Goal: Task Accomplishment & Management: Manage account settings

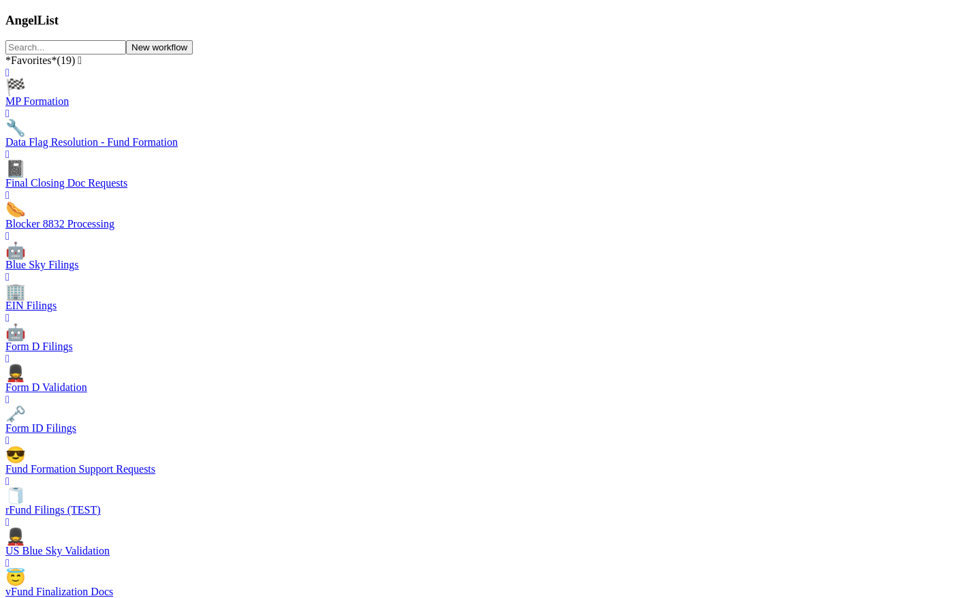
click at [384, 271] on div "🏢 EIN Filings" at bounding box center [477, 291] width 944 height 41
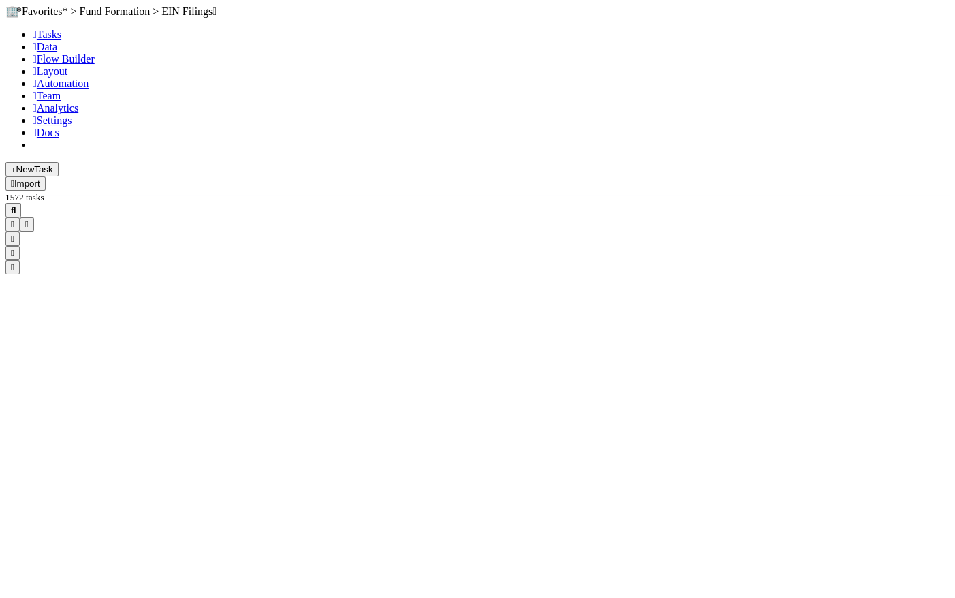
scroll to position [621, 0]
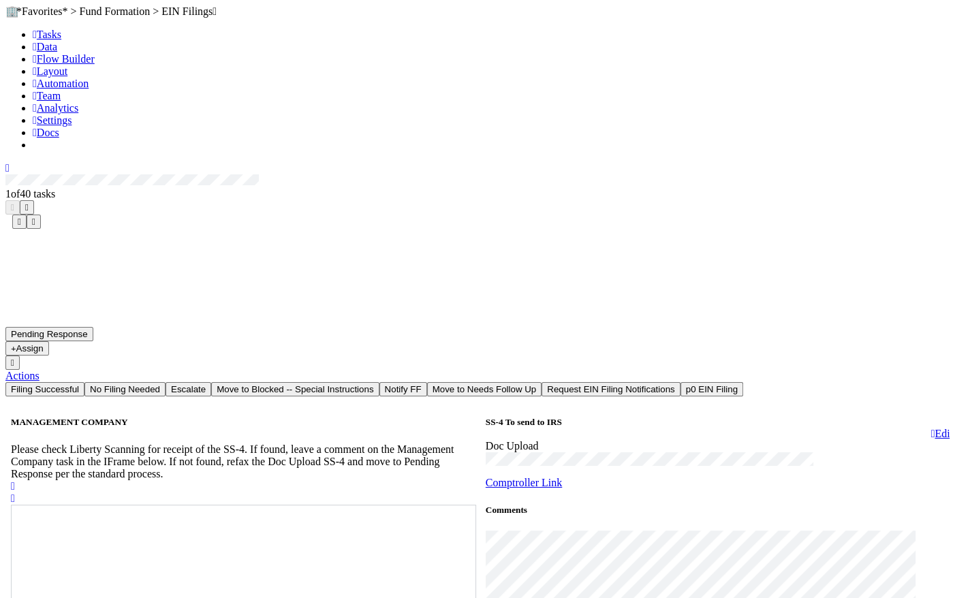
click at [29, 203] on icon "button" at bounding box center [26, 207] width 3 height 9
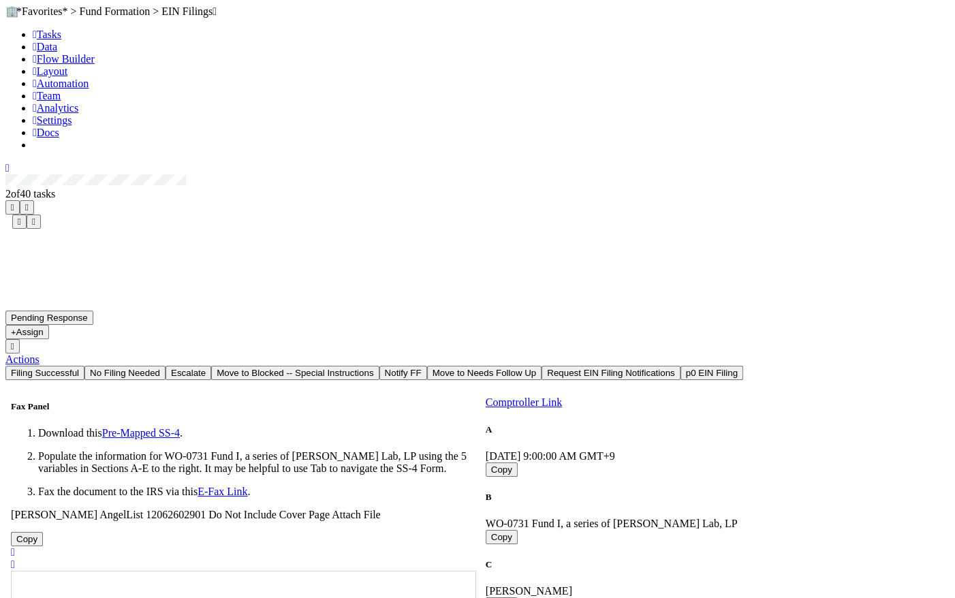
click at [452, 311] on div "Pending Response Assign Actions Filing Successful No Filing Needed Escalate Mov…" at bounding box center [481, 345] width 953 height 69
click at [57, 52] on link "Data" at bounding box center [45, 47] width 25 height 12
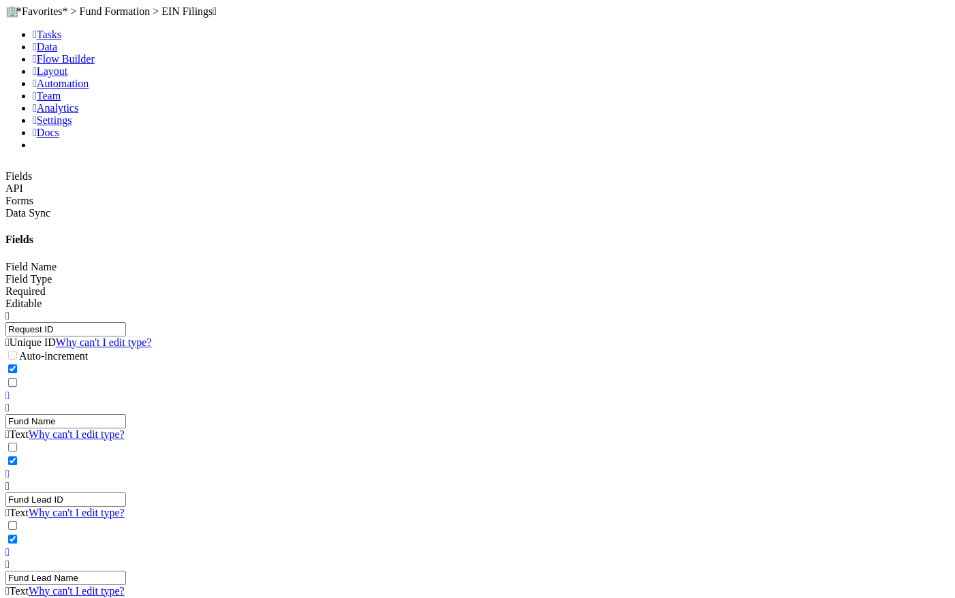
click at [38, 40] on span "Tasks" at bounding box center [47, 35] width 29 height 12
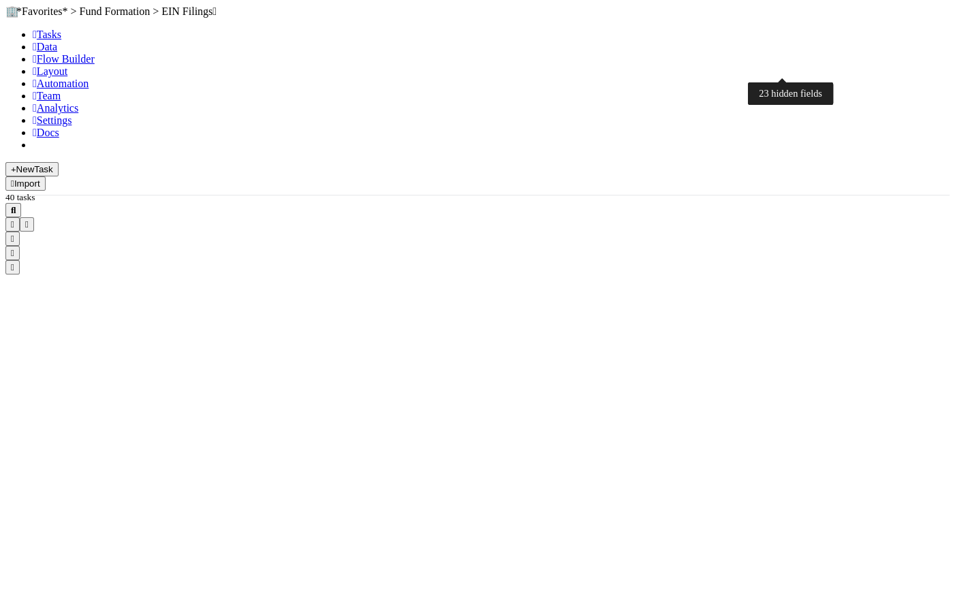
click at [14, 220] on icon "button" at bounding box center [12, 224] width 3 height 9
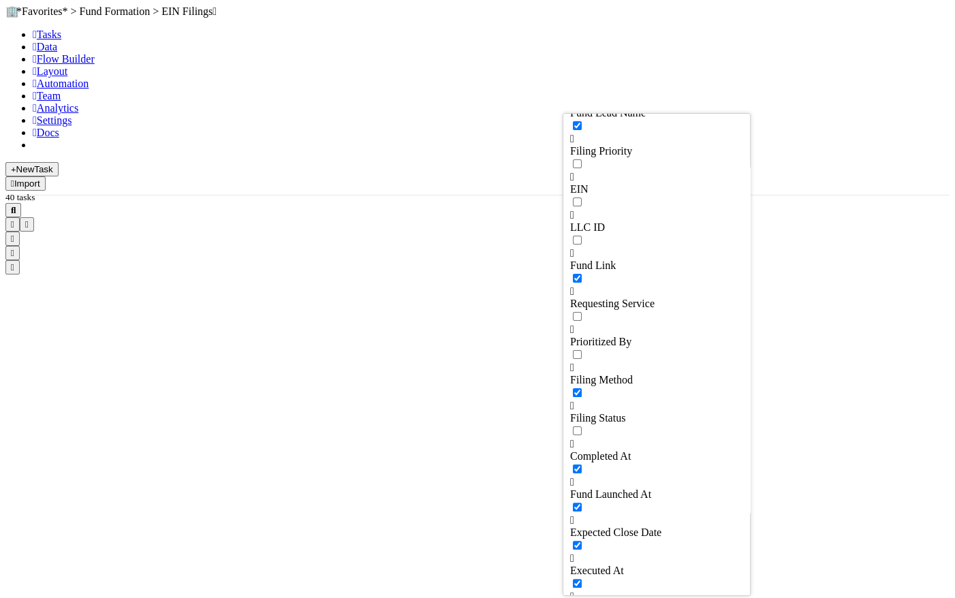
checkbox input "true"
click at [709, 87] on div "Fund Name Assigned To Updated On Stage Request ID Created On Fund Lead ID Fund …" at bounding box center [477, 299] width 955 height 598
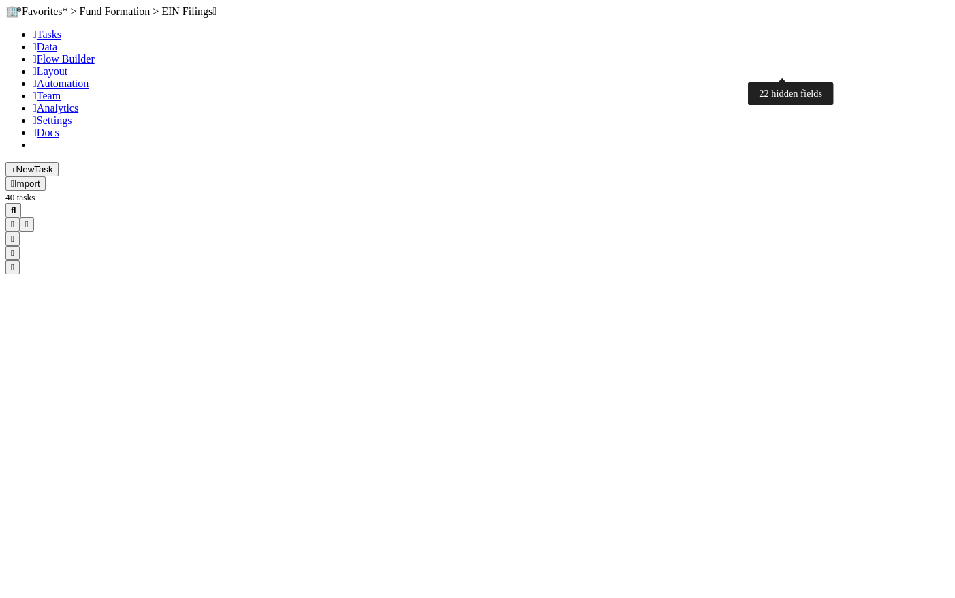
click at [14, 220] on icon "button" at bounding box center [12, 224] width 3 height 9
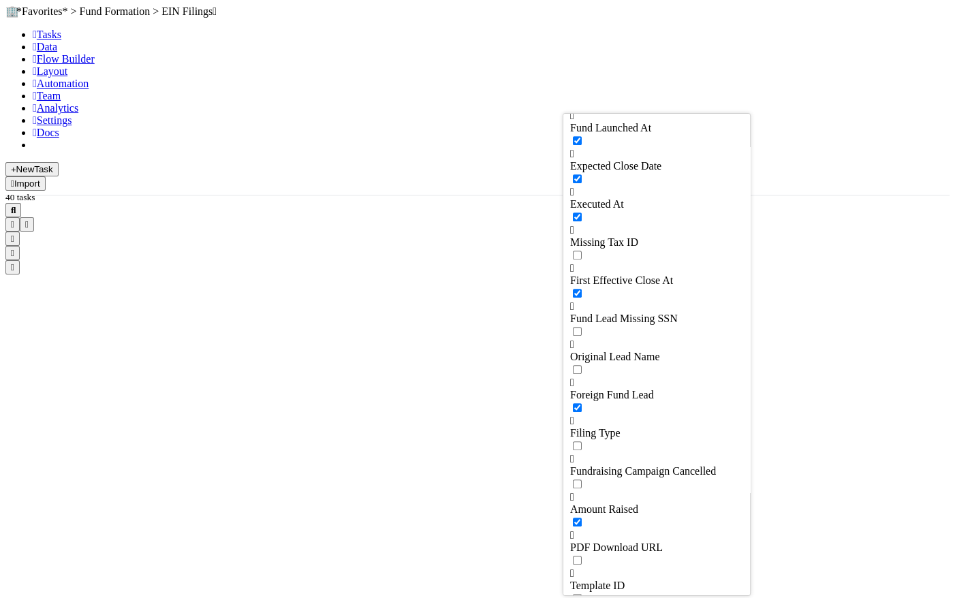
scroll to position [896, 0]
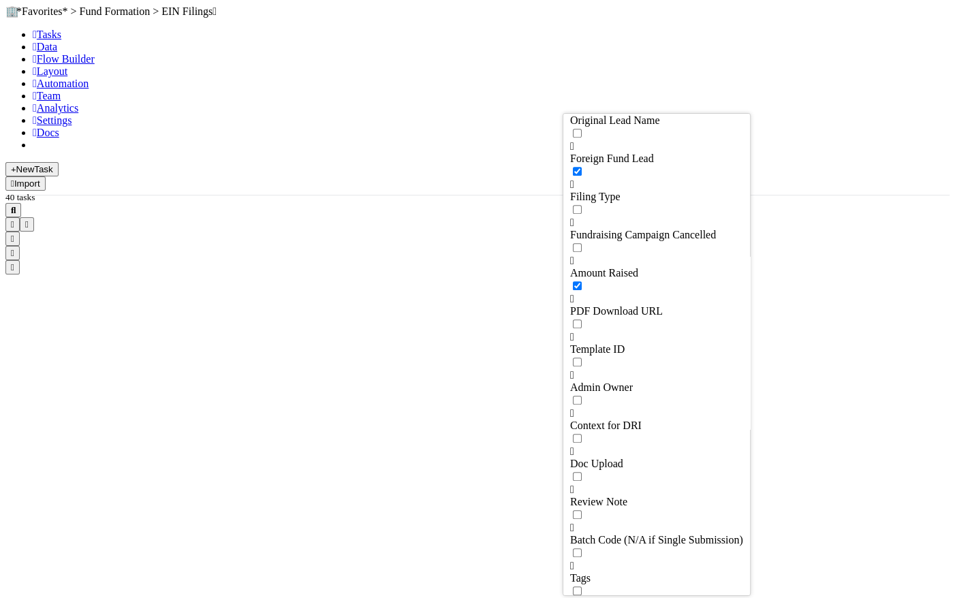
checkbox input "false"
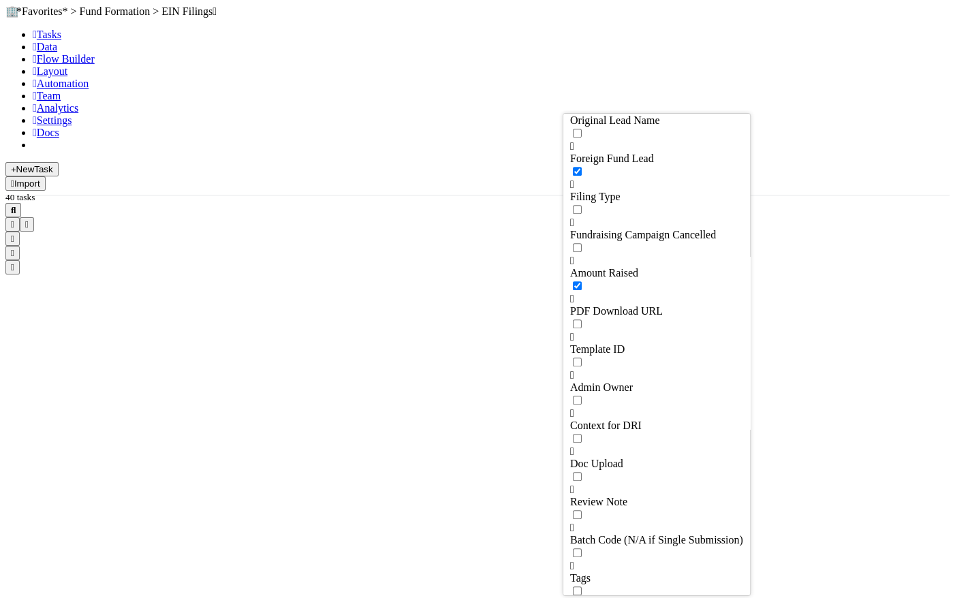
checkbox input "false"
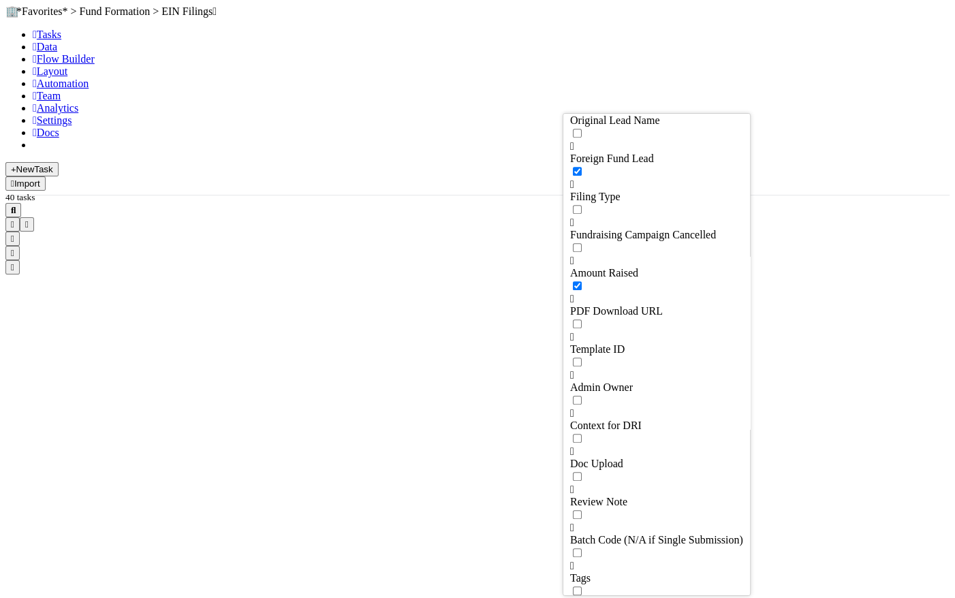
checkbox input "false"
click at [731, 99] on div "Fund Name Assigned To Updated On Stage Request ID Created On Fund Lead ID Fund …" at bounding box center [477, 299] width 955 height 598
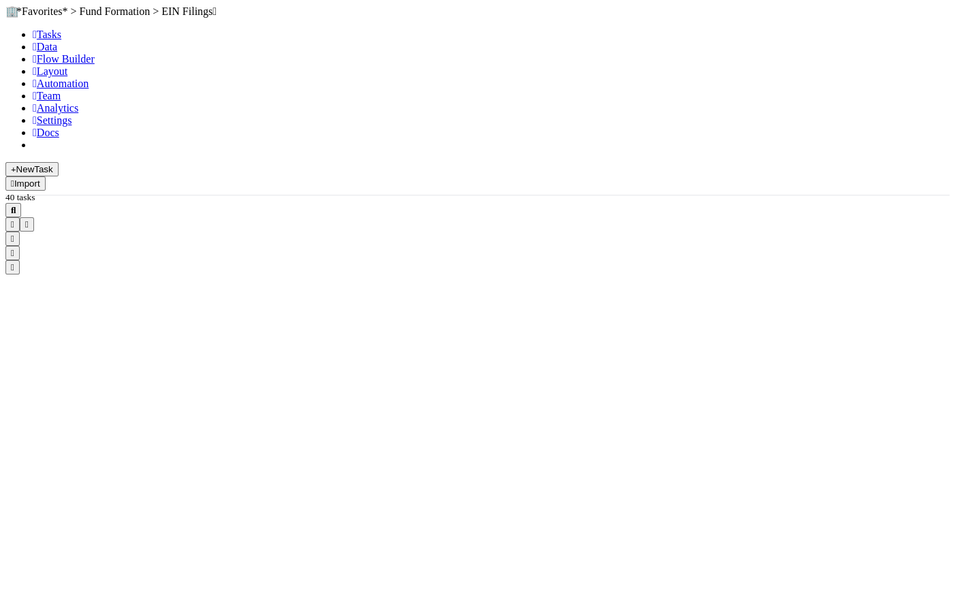
scroll to position [0, 1355]
drag, startPoint x: 660, startPoint y: 130, endPoint x: 645, endPoint y: 130, distance: 15.0
click at [676, 100] on div "Sort Lower → Higher Sort Higher → Lower Hide Edit field Delete field" at bounding box center [477, 299] width 955 height 598
click at [677, 203] on div at bounding box center [477, 239] width 944 height 72
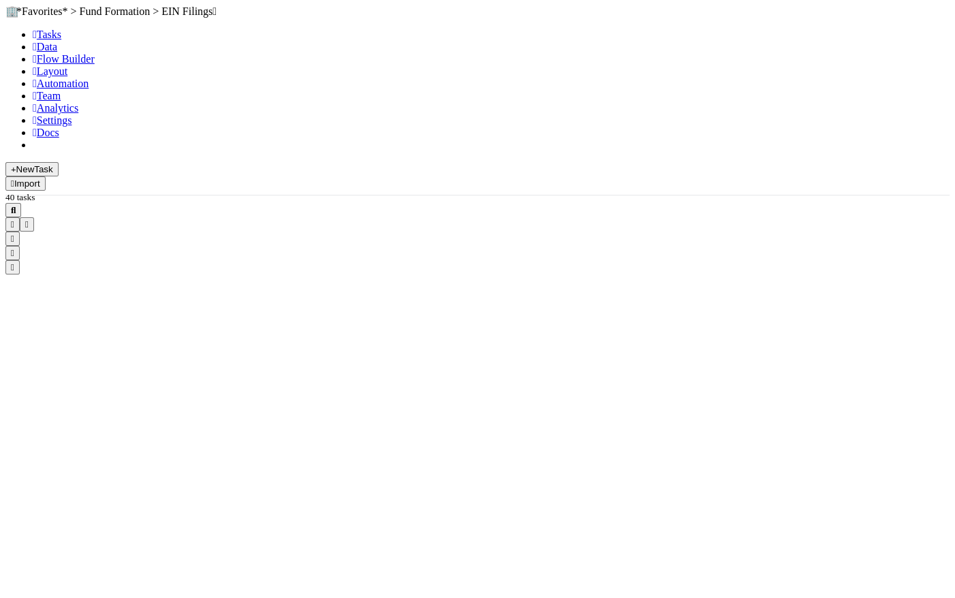
click at [485, 203] on div at bounding box center [477, 239] width 944 height 72
click at [57, 52] on link "Data" at bounding box center [45, 47] width 25 height 12
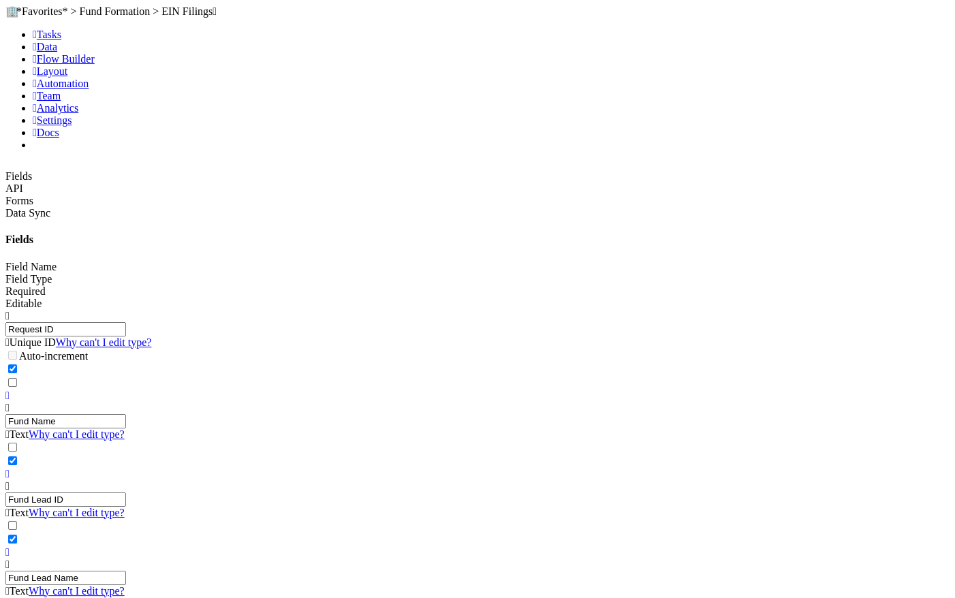
click at [46, 40] on span "Tasks" at bounding box center [47, 35] width 29 height 12
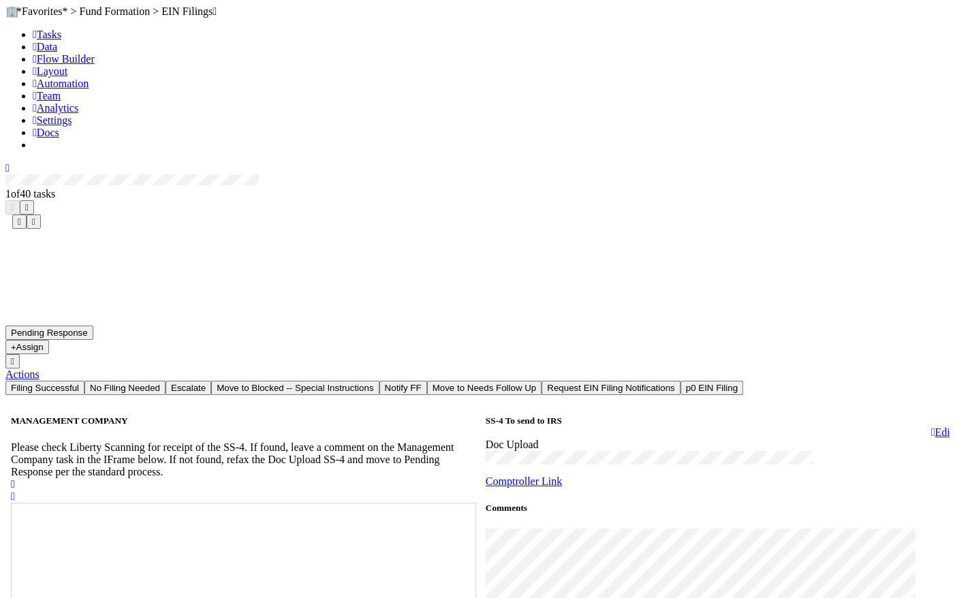
click at [29, 203] on icon "button" at bounding box center [26, 207] width 3 height 9
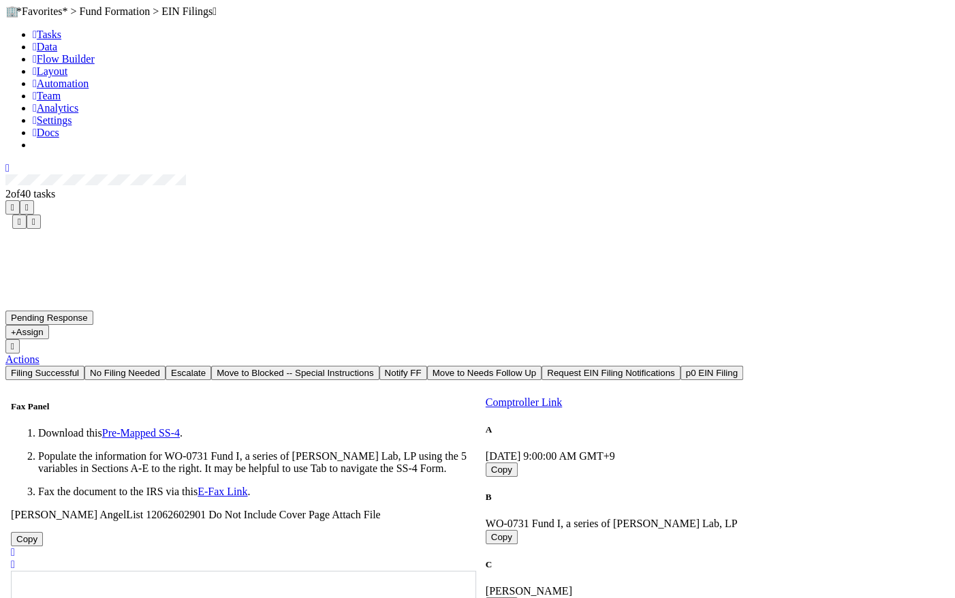
scroll to position [243, 0]
click at [29, 203] on icon "button" at bounding box center [26, 207] width 3 height 9
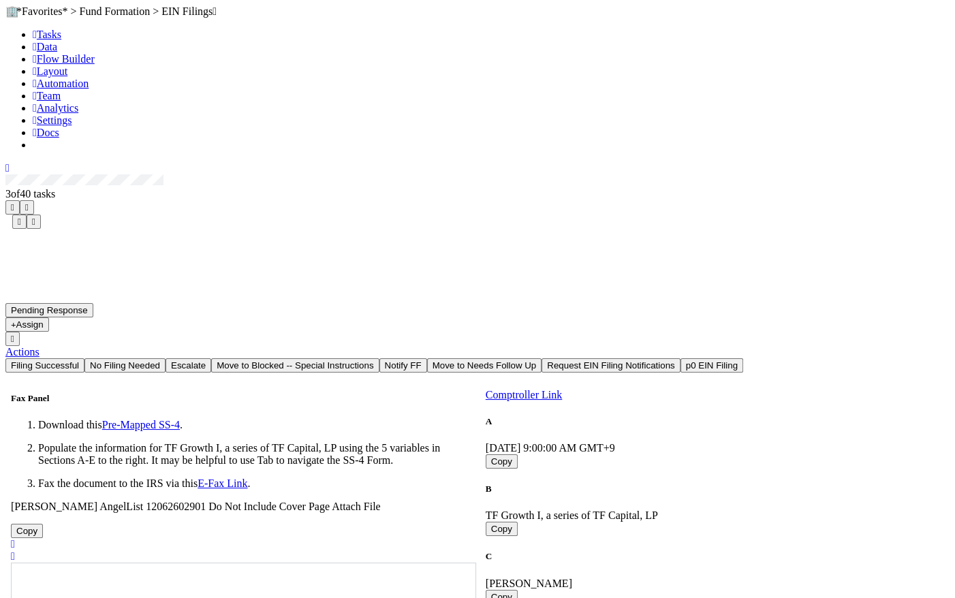
scroll to position [1273, 0]
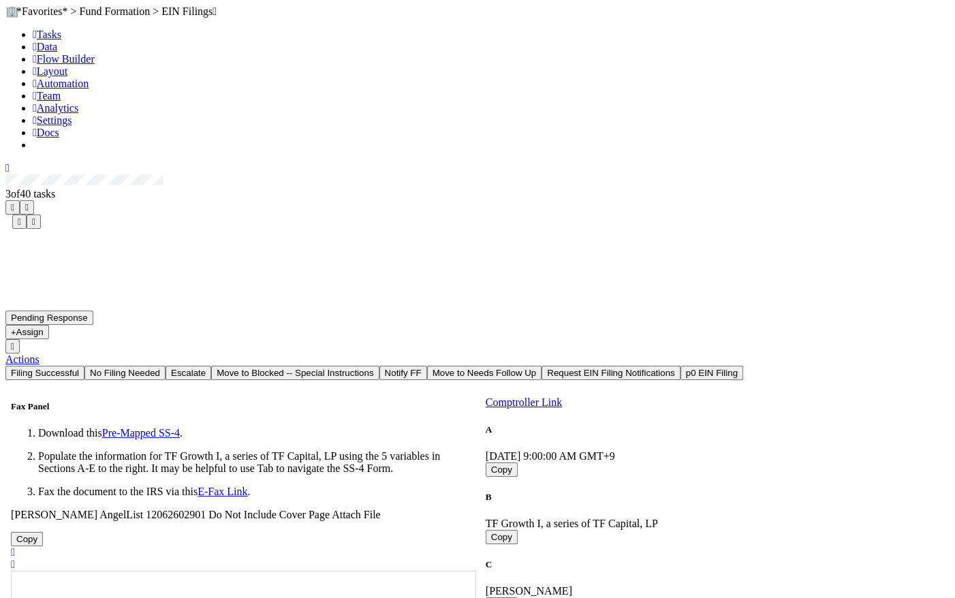
scroll to position [0, 0]
click at [34, 40] on span "Tasks" at bounding box center [47, 35] width 29 height 12
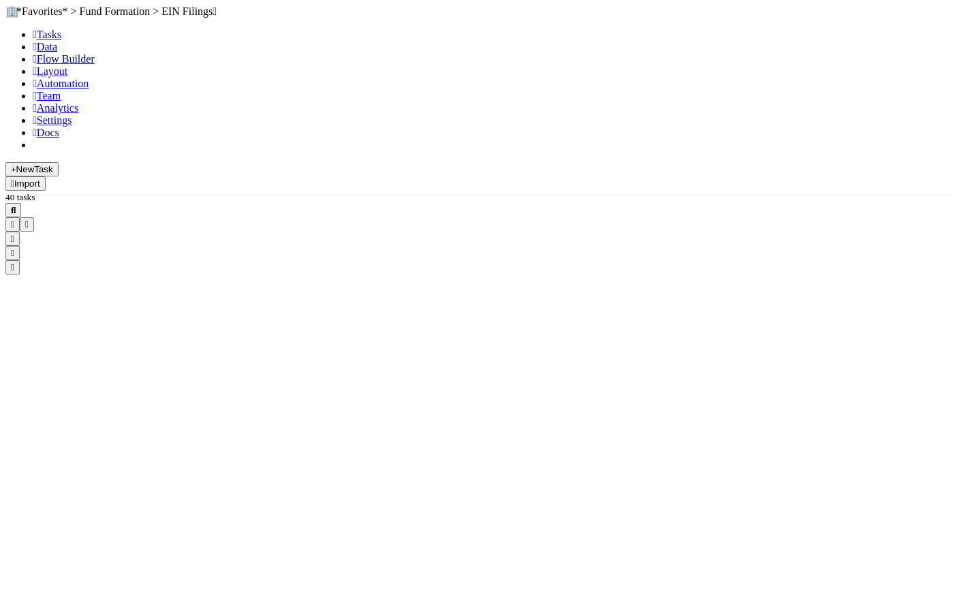
scroll to position [447, 755]
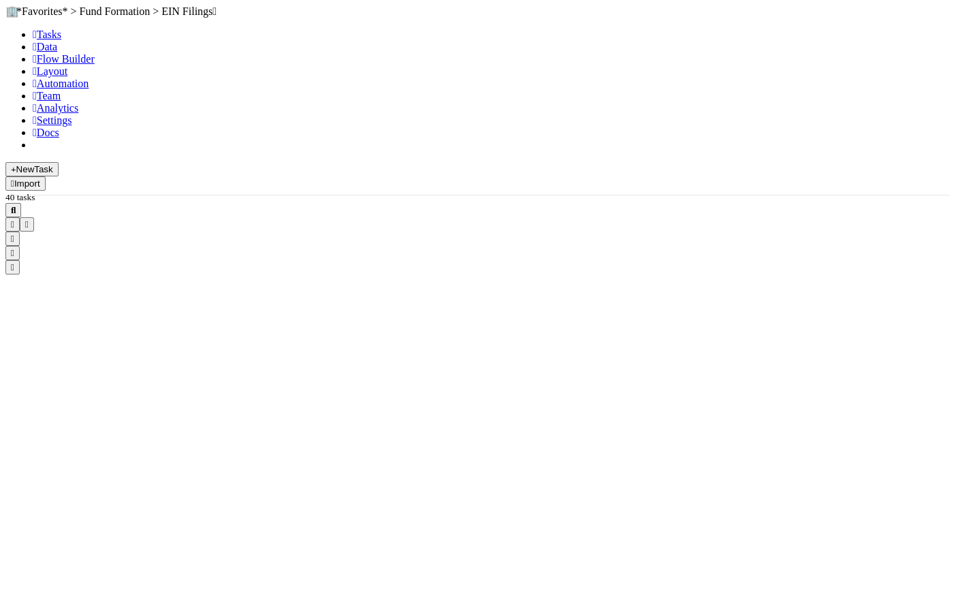
click at [29, 220] on icon "button" at bounding box center [26, 224] width 3 height 9
click at [704, 98] on div "1 filter Reset Filters If Tags has any of EFax Failure And.. Or if..." at bounding box center [477, 299] width 955 height 598
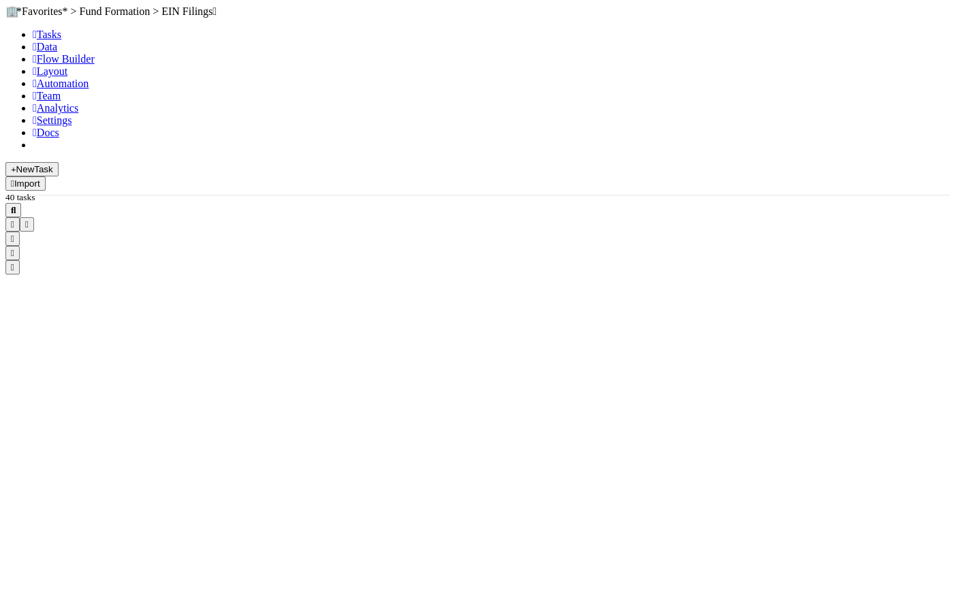
scroll to position [447, 755]
click at [29, 220] on icon "button" at bounding box center [26, 224] width 3 height 9
click at [443, 136] on button "Add Filter" at bounding box center [415, 128] width 55 height 14
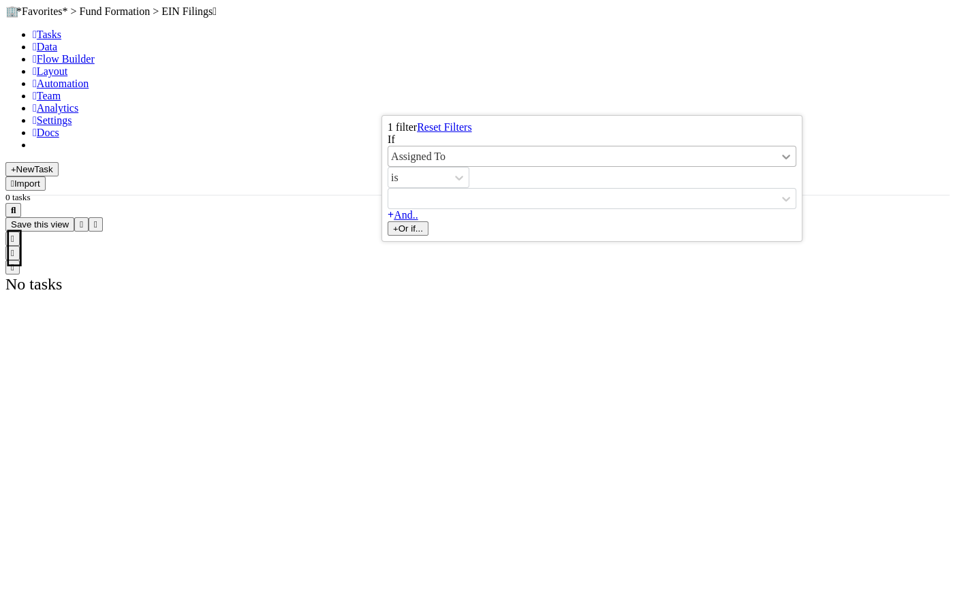
scroll to position [437, 755]
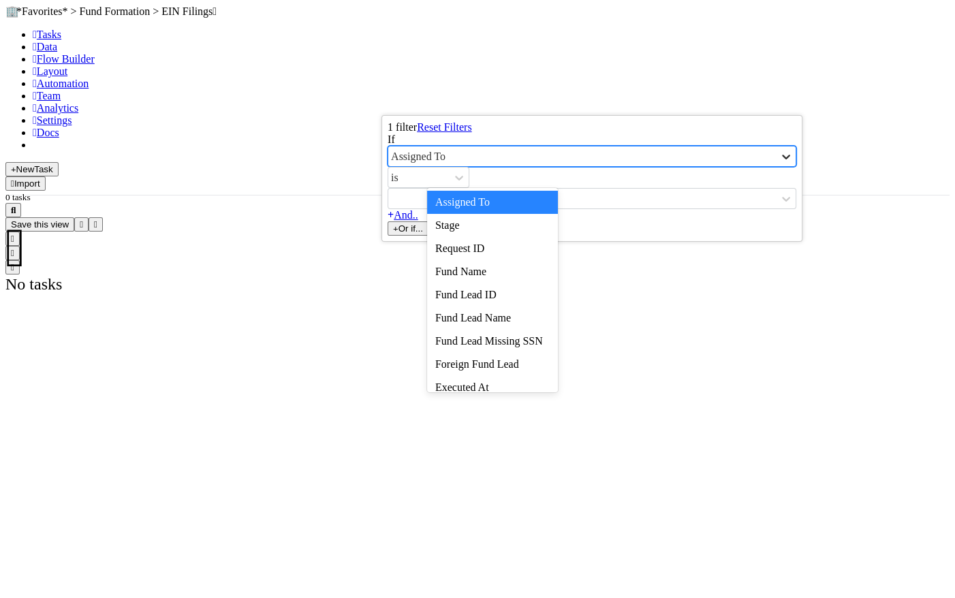
click at [779, 164] on icon at bounding box center [786, 157] width 14 height 14
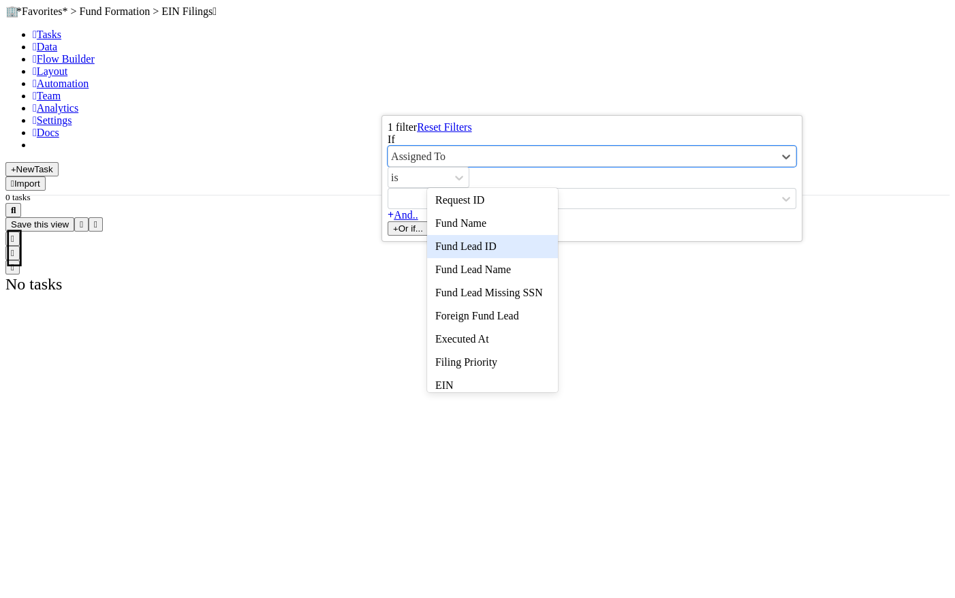
scroll to position [75, 0]
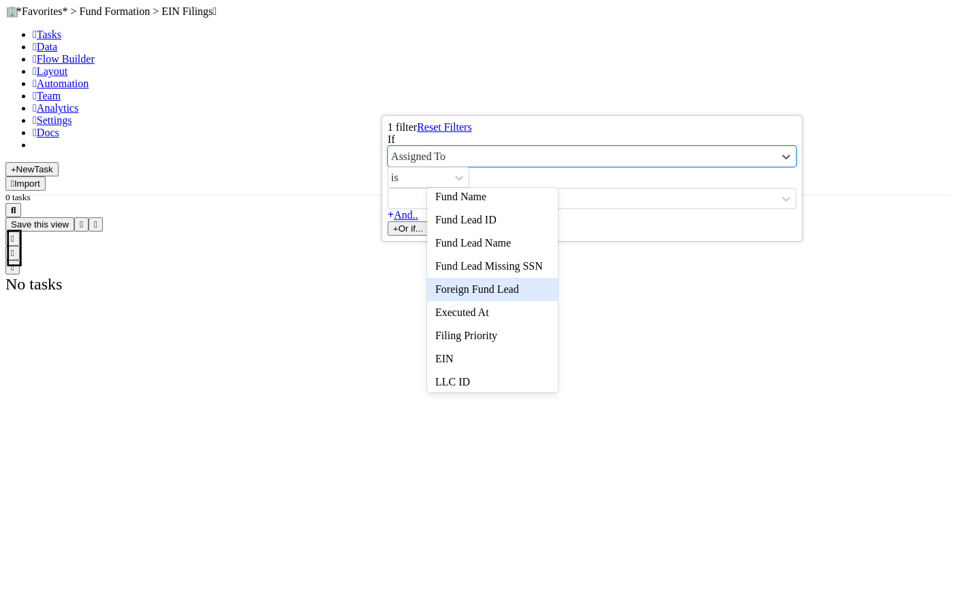
click at [515, 288] on div "Foreign Fund Lead" at bounding box center [492, 289] width 131 height 23
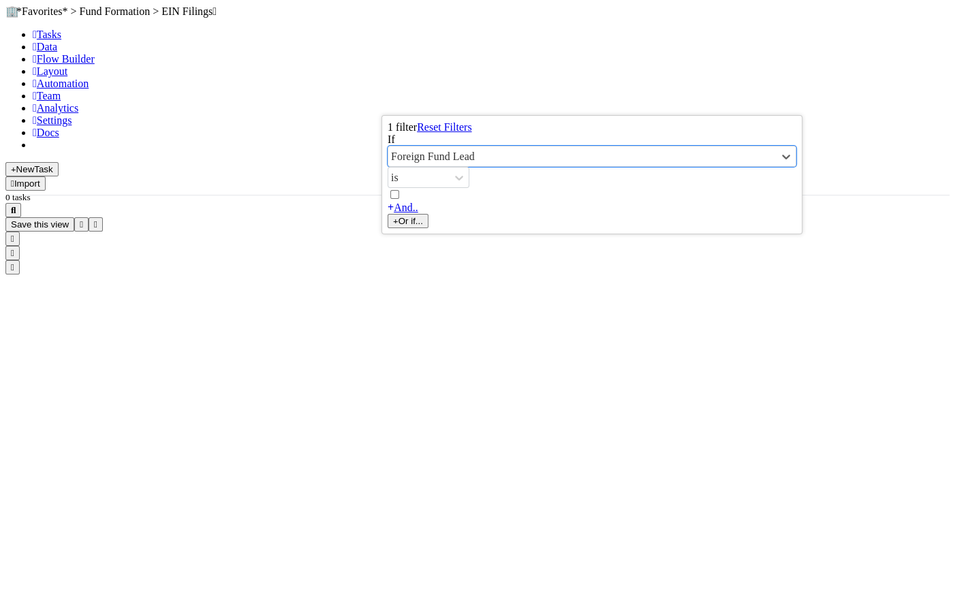
click at [401, 189] on label at bounding box center [401, 195] width 0 height 12
click at [399, 190] on input "checkbox" at bounding box center [394, 194] width 9 height 9
checkbox input "true"
click at [418, 202] on link "And.." at bounding box center [403, 208] width 31 height 12
click at [446, 219] on div "Assigned To" at bounding box center [418, 225] width 55 height 12
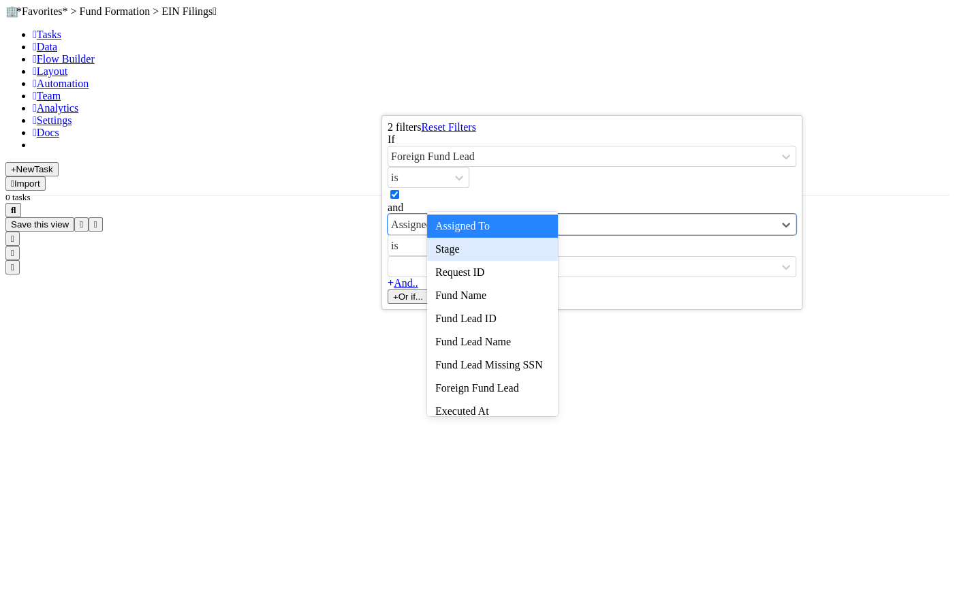
click at [465, 250] on div "Stage" at bounding box center [492, 249] width 131 height 23
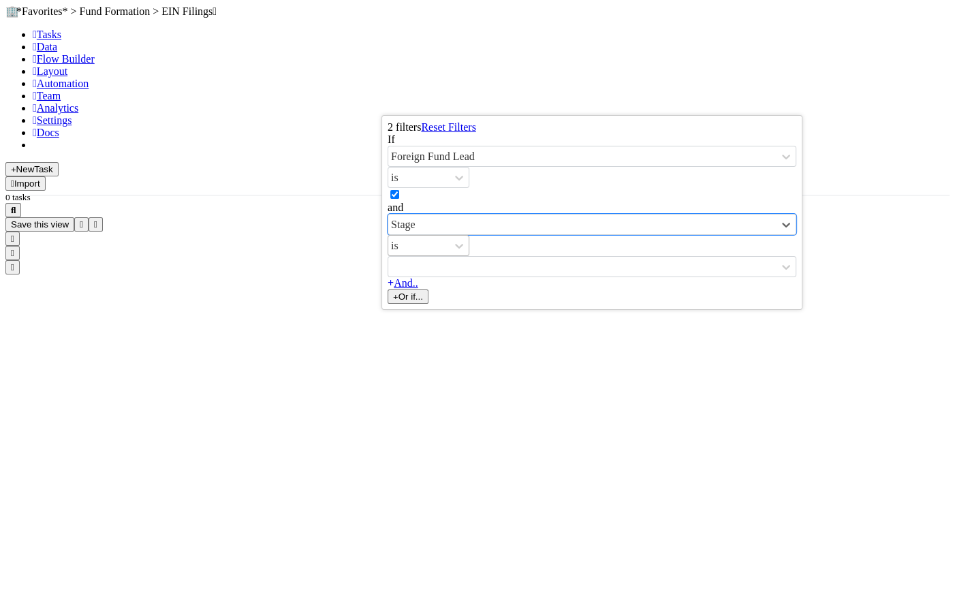
click at [450, 236] on div "is" at bounding box center [418, 246] width 61 height 20
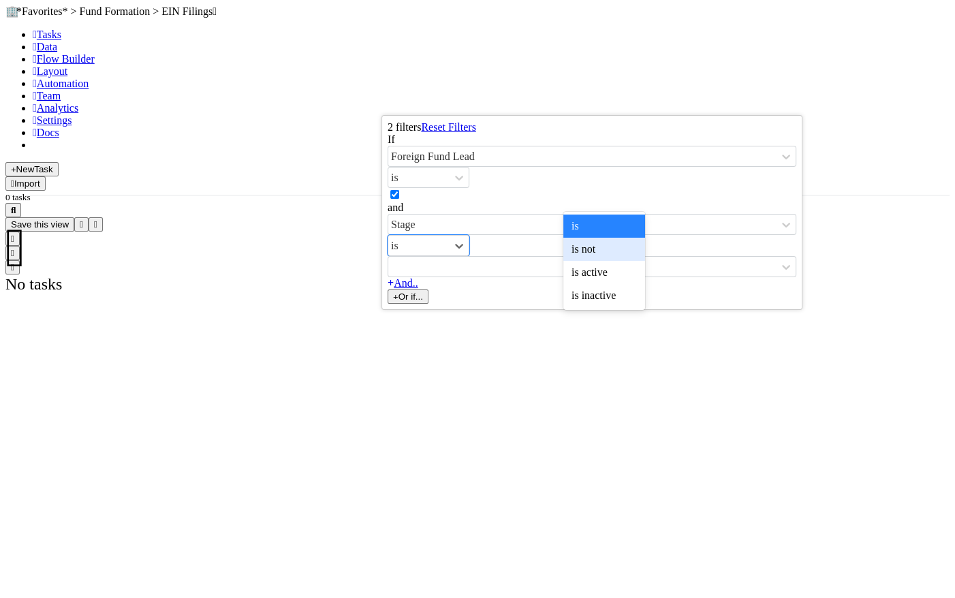
scroll to position [437, 755]
click at [603, 256] on div "is not" at bounding box center [604, 249] width 82 height 23
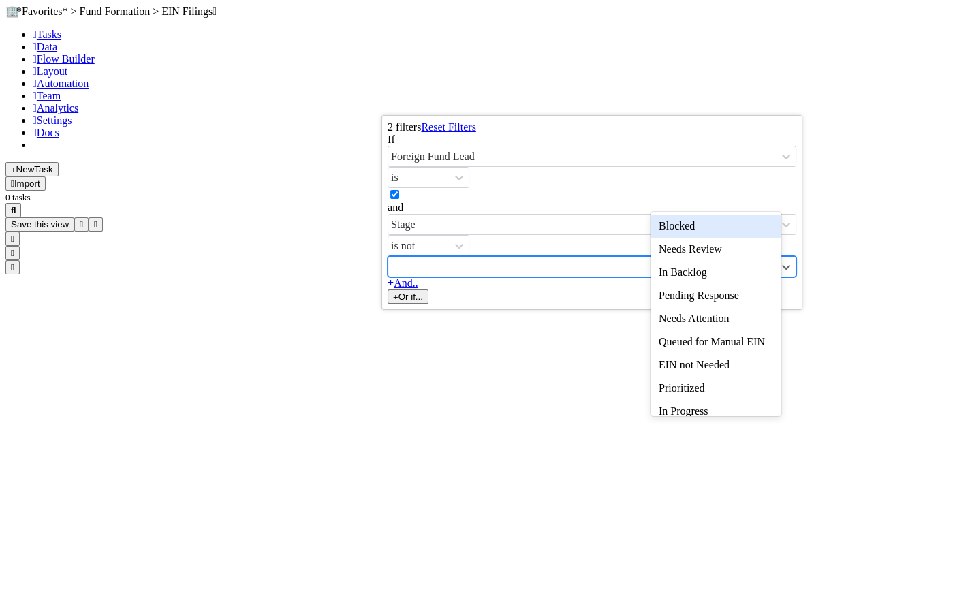
click at [684, 257] on div at bounding box center [582, 267] width 388 height 20
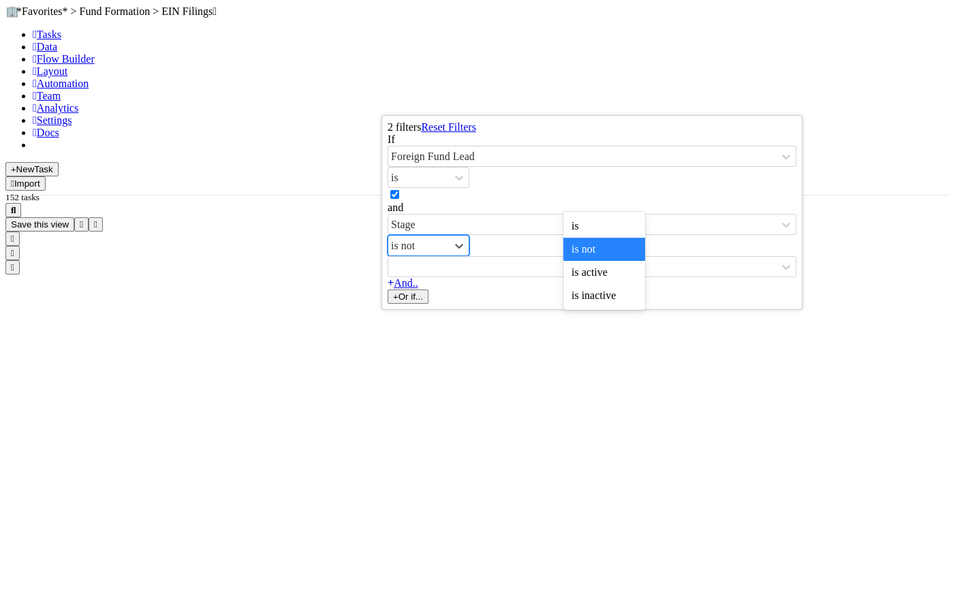
click at [450, 236] on div "is not" at bounding box center [418, 246] width 61 height 20
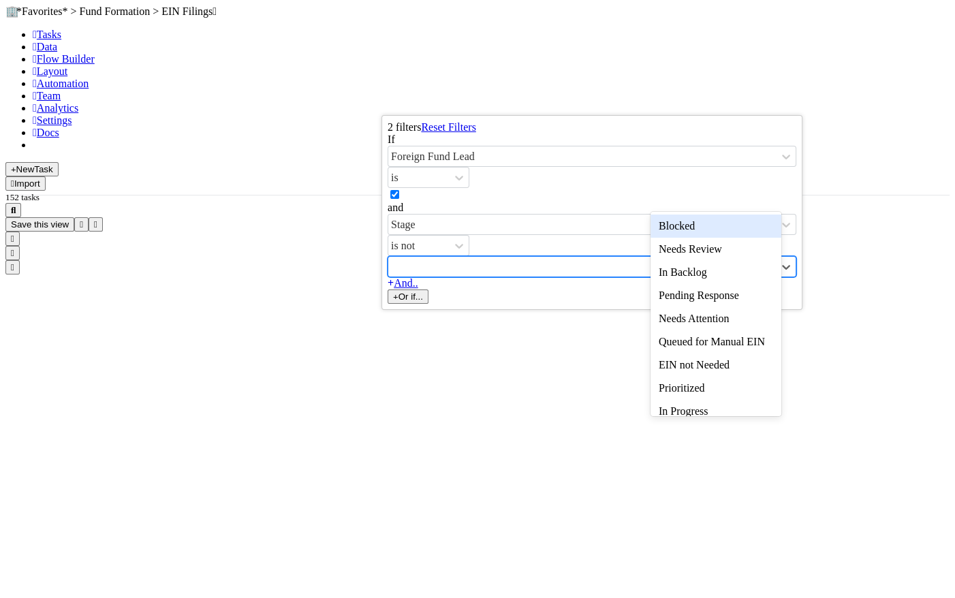
click at [679, 257] on div at bounding box center [582, 267] width 388 height 20
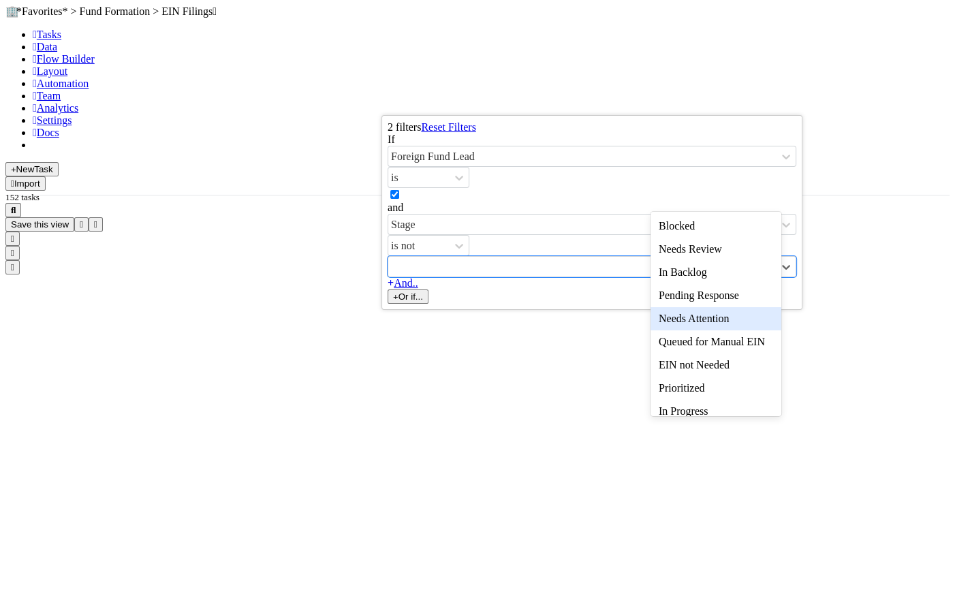
scroll to position [153, 0]
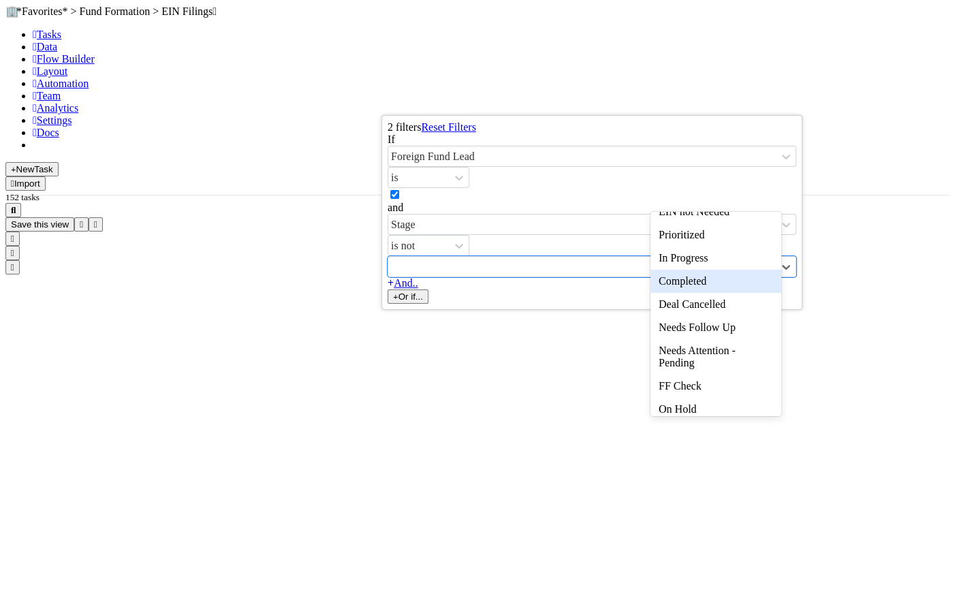
click at [702, 282] on div "Completed" at bounding box center [716, 281] width 131 height 23
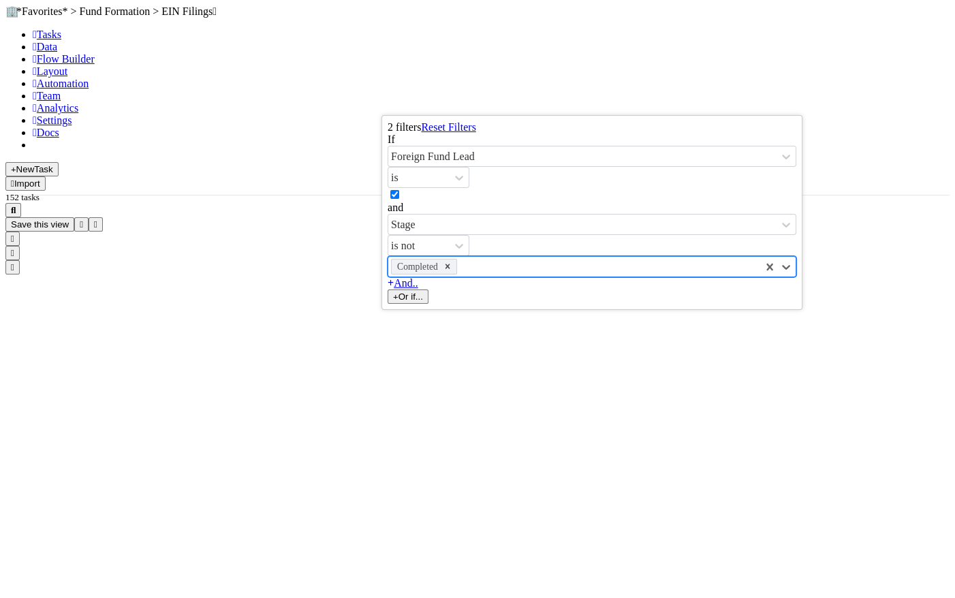
click at [722, 257] on div "Completed" at bounding box center [574, 267] width 372 height 20
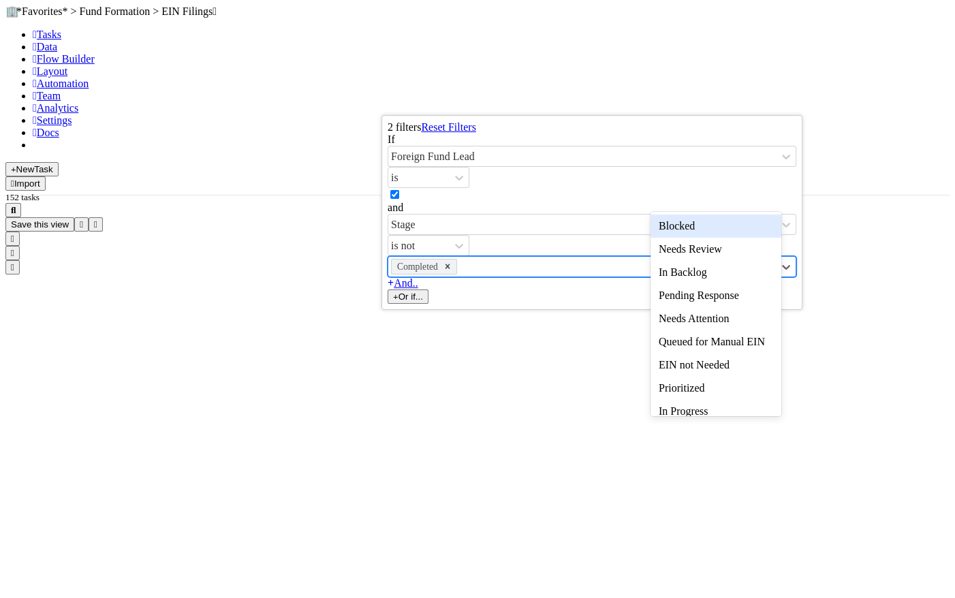
scroll to position [447, 755]
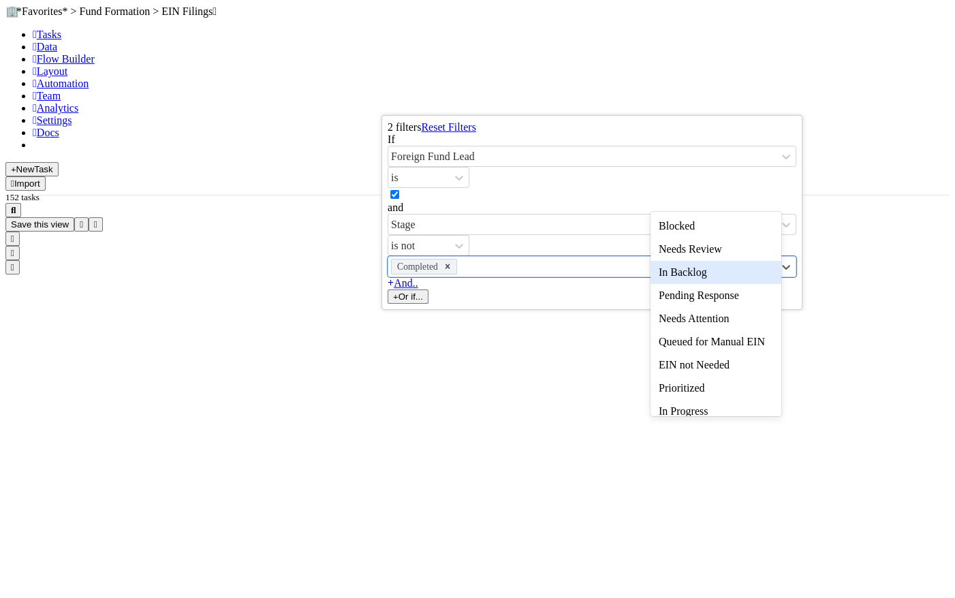
click at [717, 265] on div "In Backlog" at bounding box center [716, 272] width 131 height 23
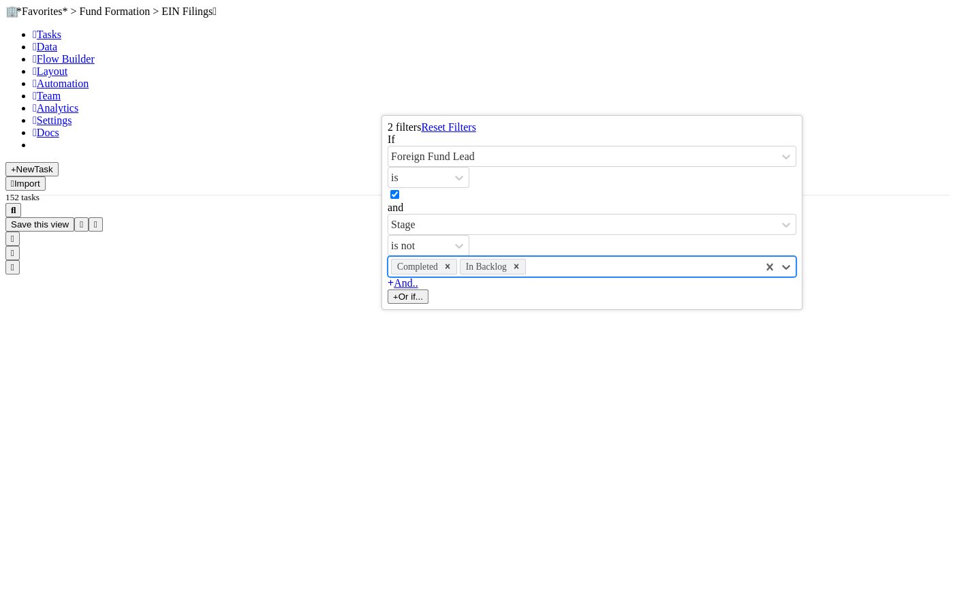
click at [726, 257] on div "Completed In Backlog" at bounding box center [574, 267] width 372 height 20
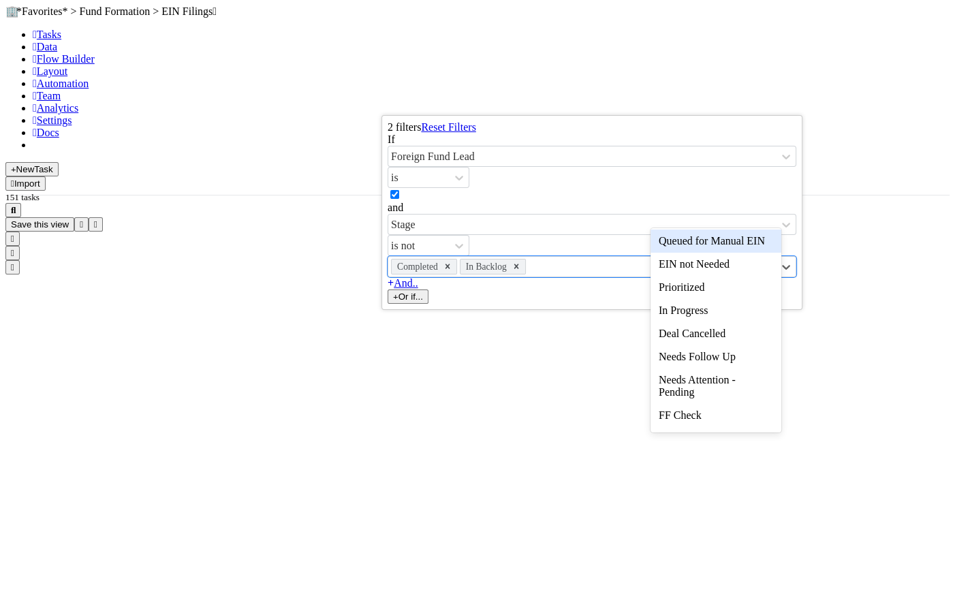
scroll to position [106, 0]
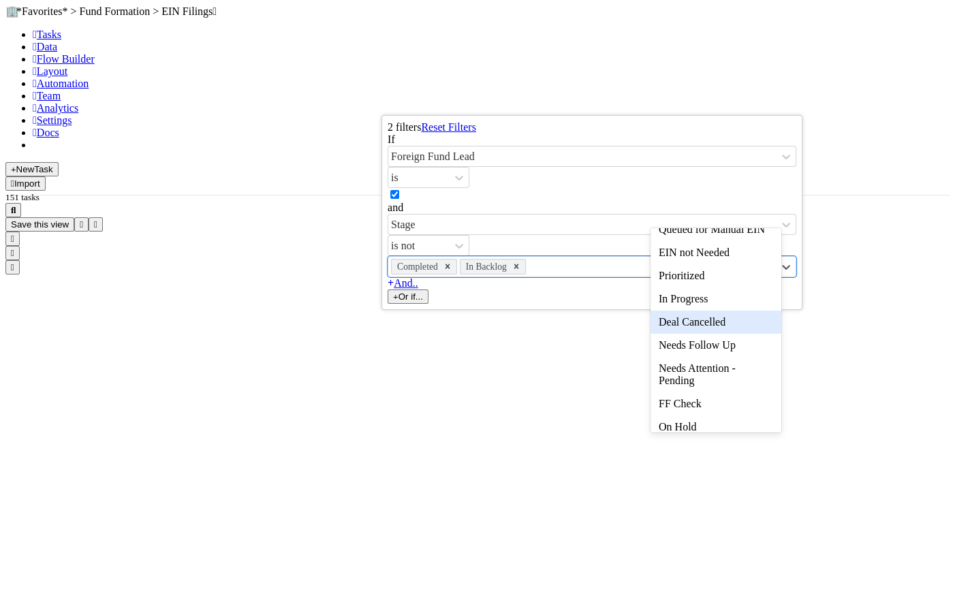
click at [717, 331] on div "Deal Cancelled" at bounding box center [716, 322] width 131 height 23
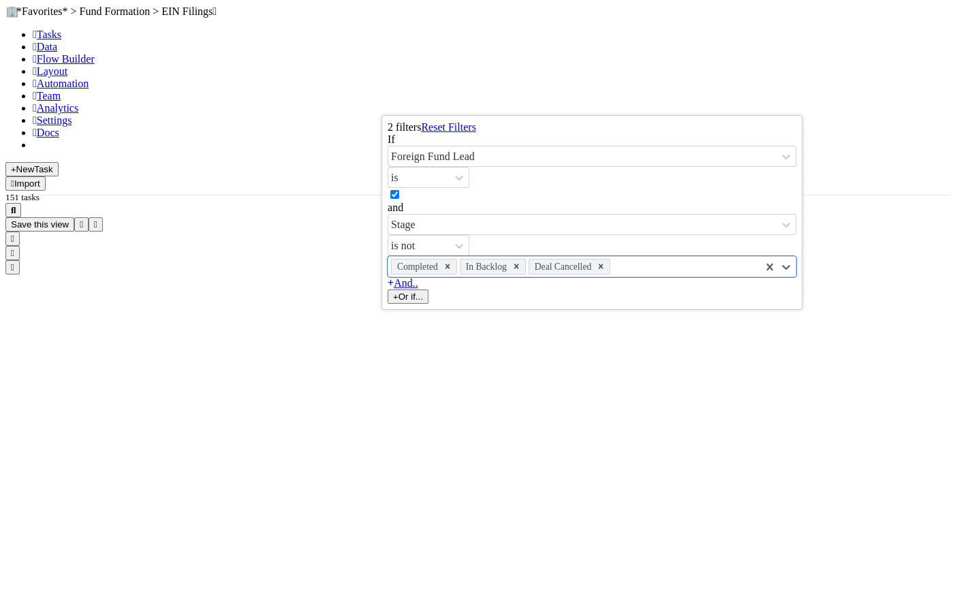
scroll to position [447, 755]
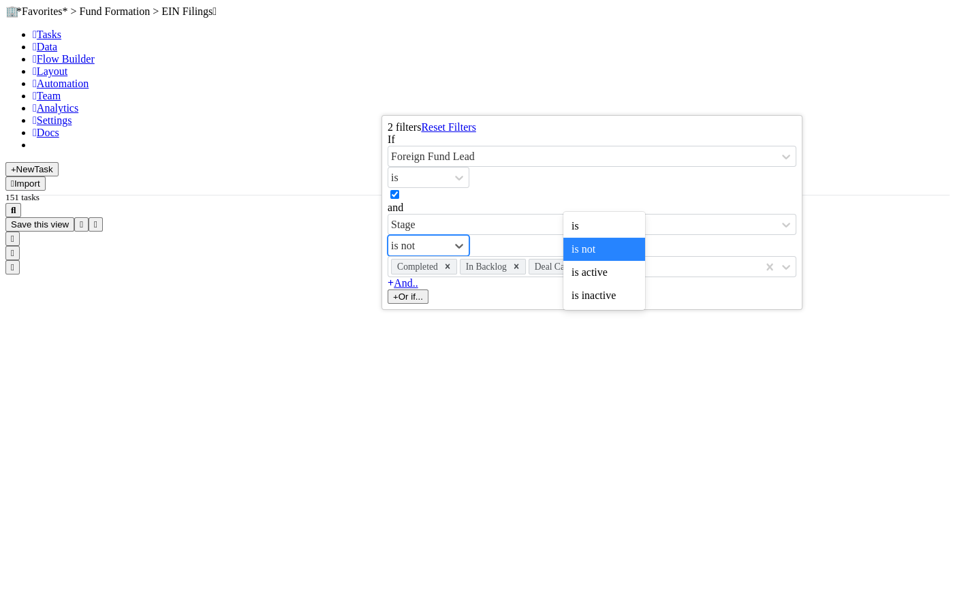
click at [450, 236] on div "is not" at bounding box center [418, 246] width 61 height 20
click at [596, 227] on div "is" at bounding box center [604, 226] width 82 height 23
click at [452, 262] on icon at bounding box center [448, 267] width 10 height 10
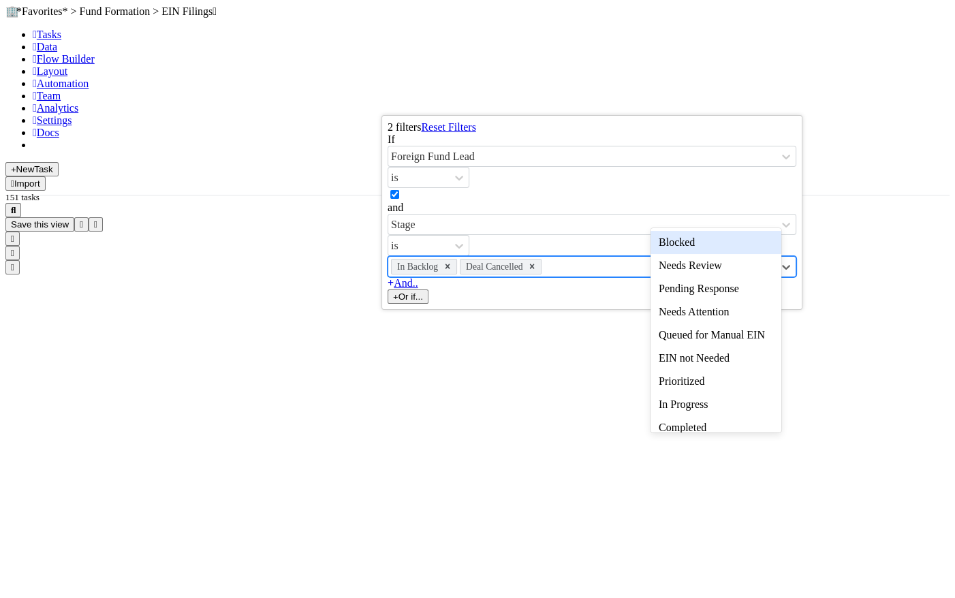
scroll to position [0, 0]
click at [450, 264] on icon at bounding box center [448, 266] width 5 height 5
click at [707, 188] on div at bounding box center [592, 195] width 409 height 14
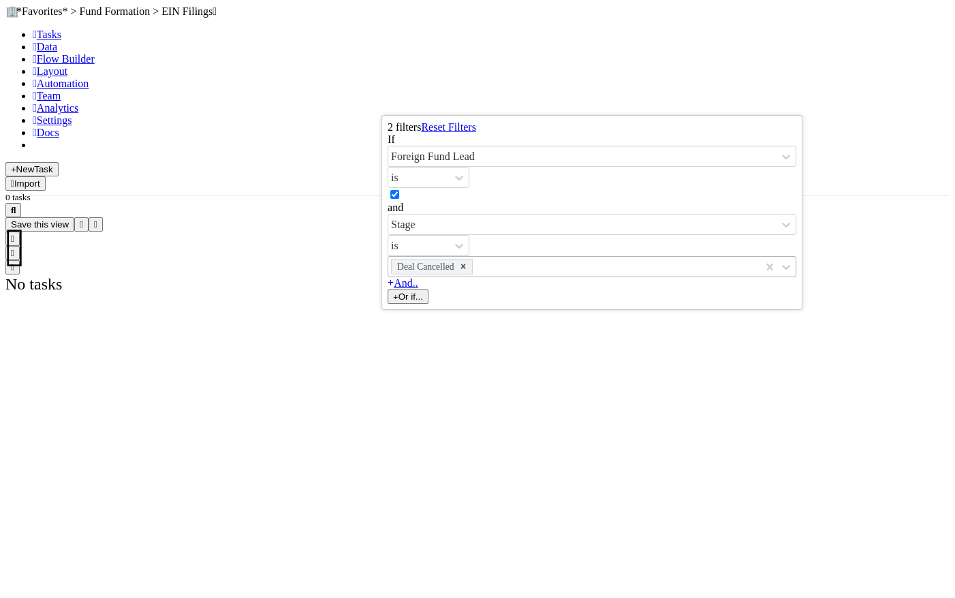
scroll to position [437, 755]
click at [652, 105] on div "2 filters Reset Filters If Foreign Fund Lead is and Stage is Deal Cancelled And…" at bounding box center [477, 299] width 955 height 598
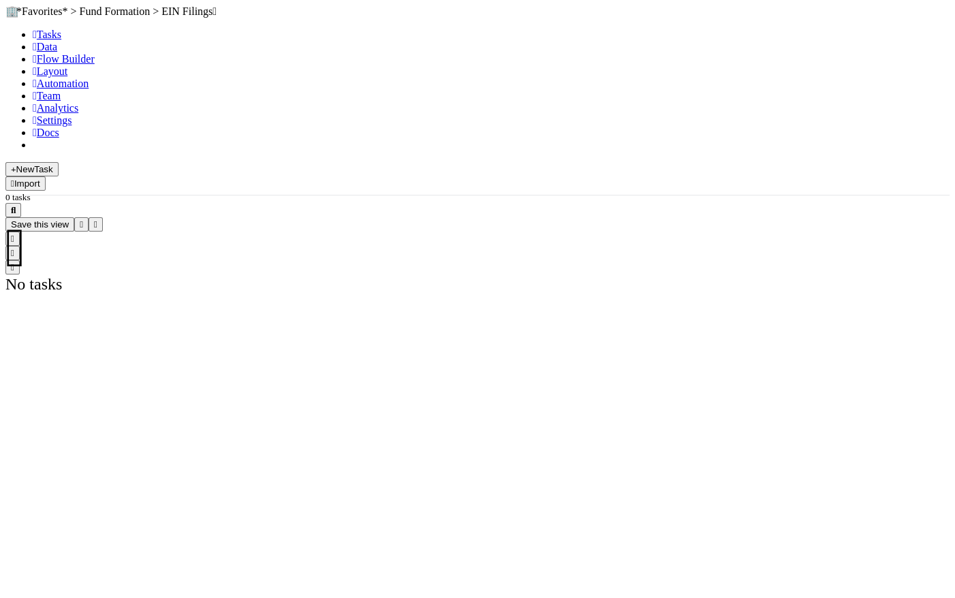
scroll to position [951, 0]
click at [97, 220] on icon "button" at bounding box center [95, 224] width 3 height 9
click at [810, 95] on div "Loading..." at bounding box center [477, 299] width 955 height 598
click at [97, 220] on icon "button" at bounding box center [95, 224] width 3 height 9
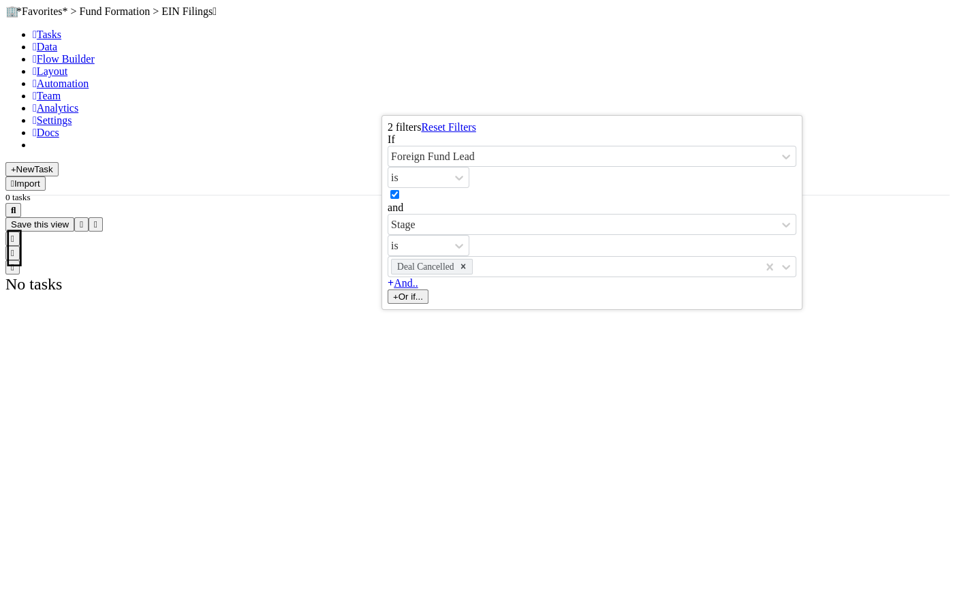
click at [401, 189] on label at bounding box center [401, 195] width 0 height 12
click at [399, 190] on input "checkbox" at bounding box center [394, 194] width 9 height 9
checkbox input "false"
click at [388, 277] on icon at bounding box center [388, 277] width 0 height 0
drag, startPoint x: 795, startPoint y: 175, endPoint x: 777, endPoint y: 167, distance: 20.1
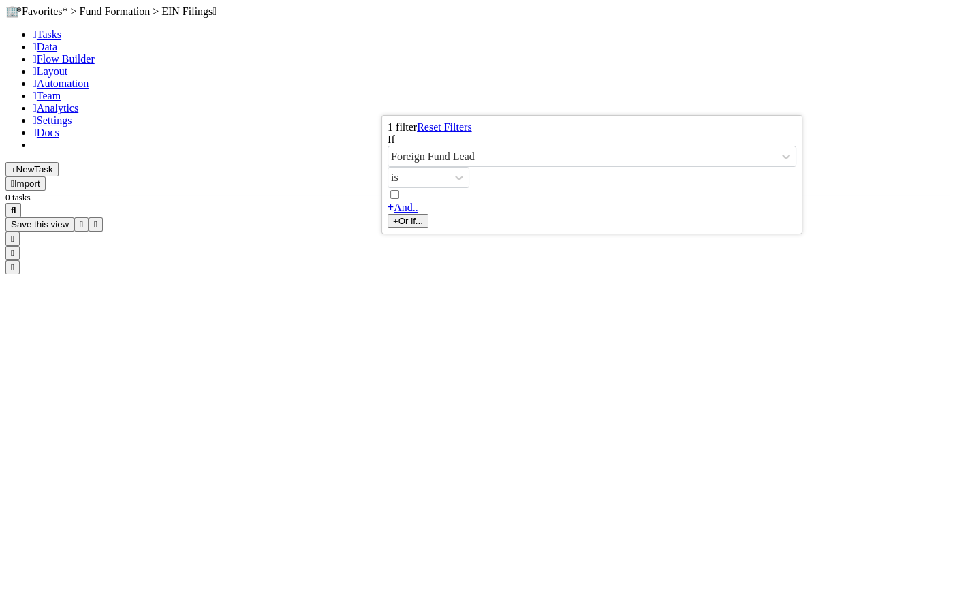
click at [388, 202] on icon at bounding box center [388, 202] width 0 height 0
click at [634, 98] on div "Add Filter" at bounding box center [477, 299] width 955 height 598
click at [630, 93] on div "Add Filter" at bounding box center [477, 299] width 955 height 598
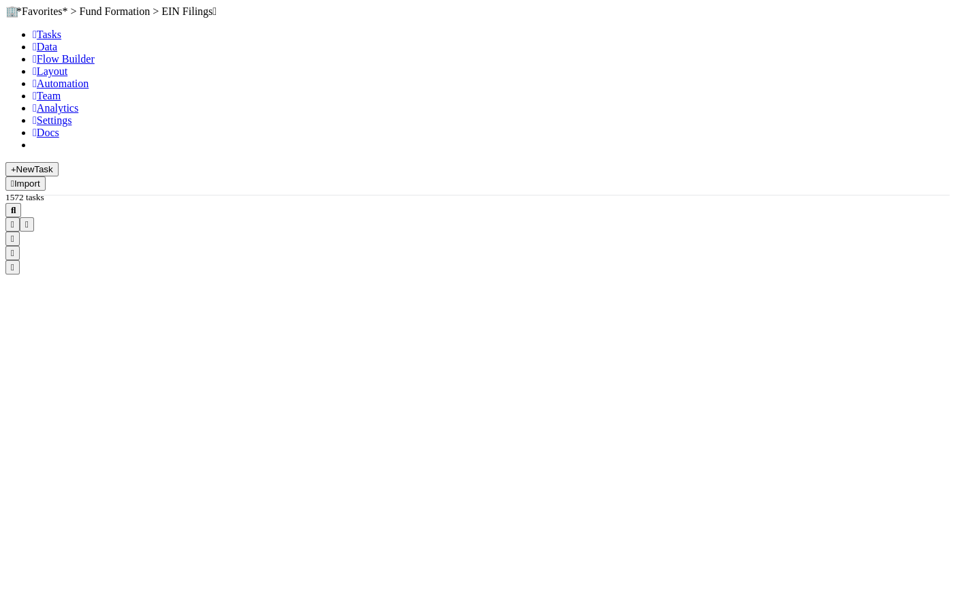
scroll to position [447, 755]
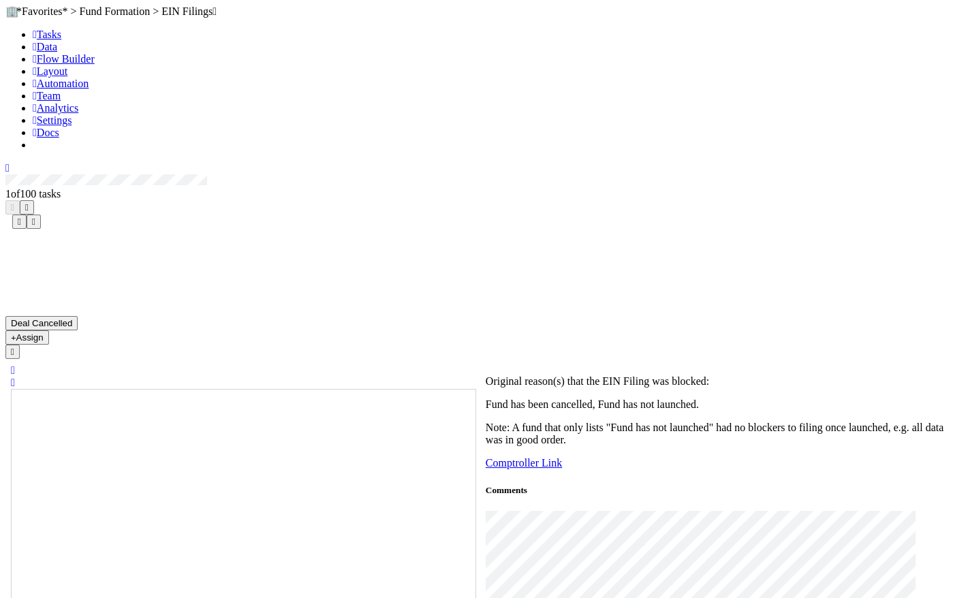
click at [41, 40] on span "Tasks" at bounding box center [47, 35] width 29 height 12
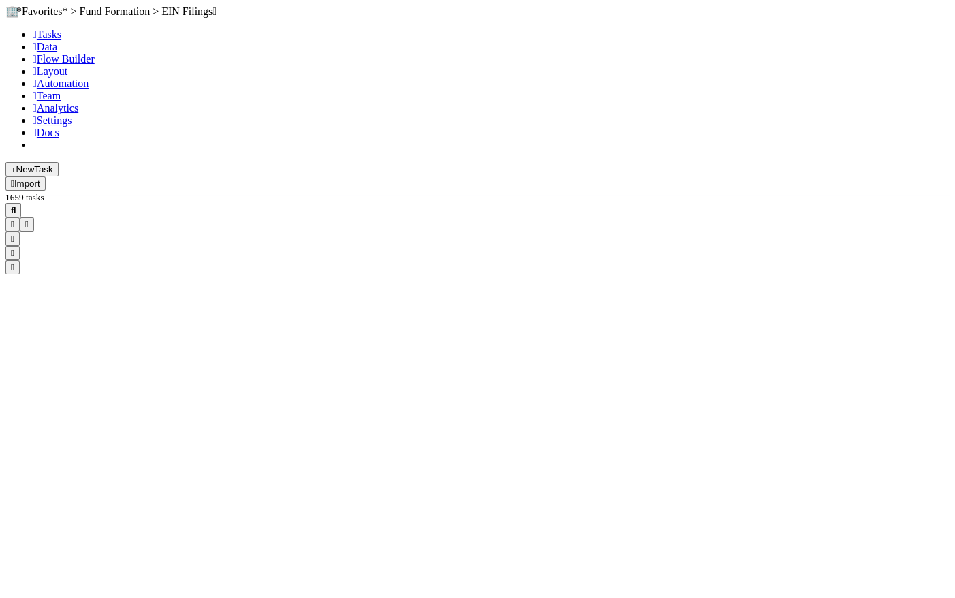
scroll to position [447, 755]
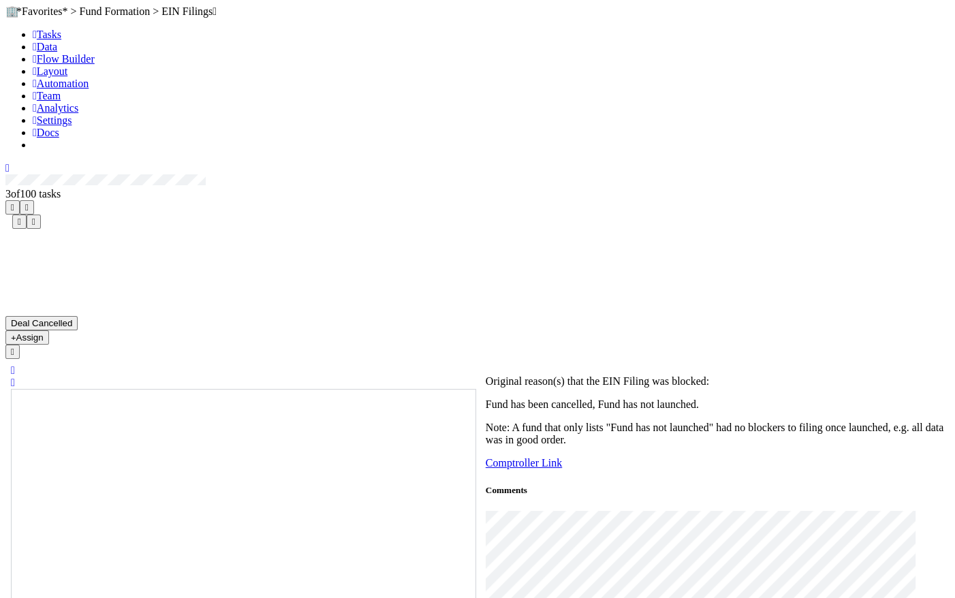
click at [46, 40] on span "Tasks" at bounding box center [47, 35] width 29 height 12
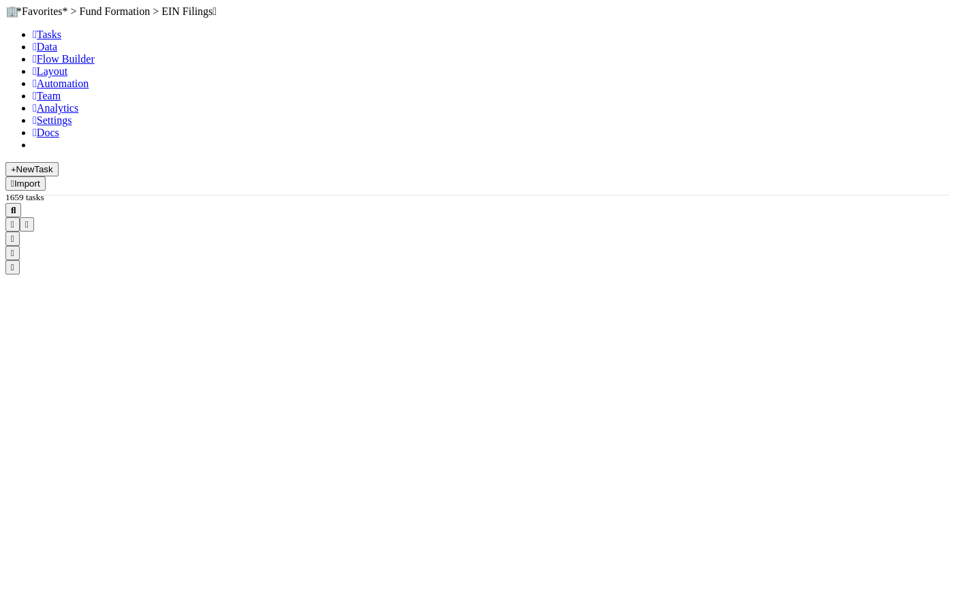
scroll to position [447, 755]
